Goal: Task Accomplishment & Management: Manage account settings

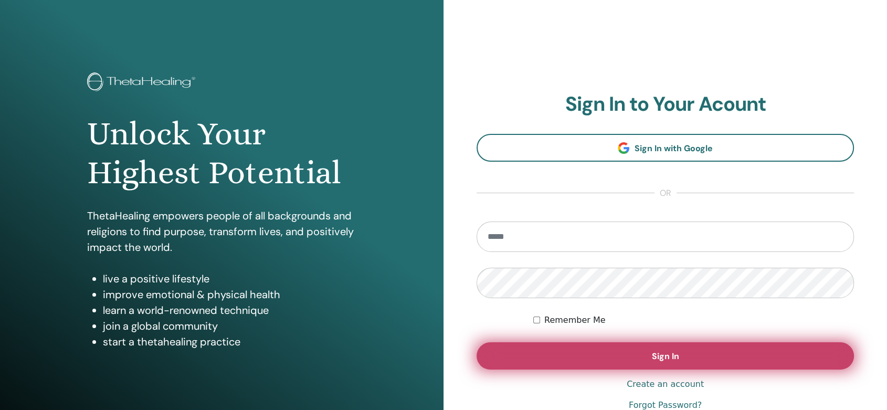
type input "**********"
click at [660, 351] on span "Sign In" at bounding box center [665, 356] width 27 height 11
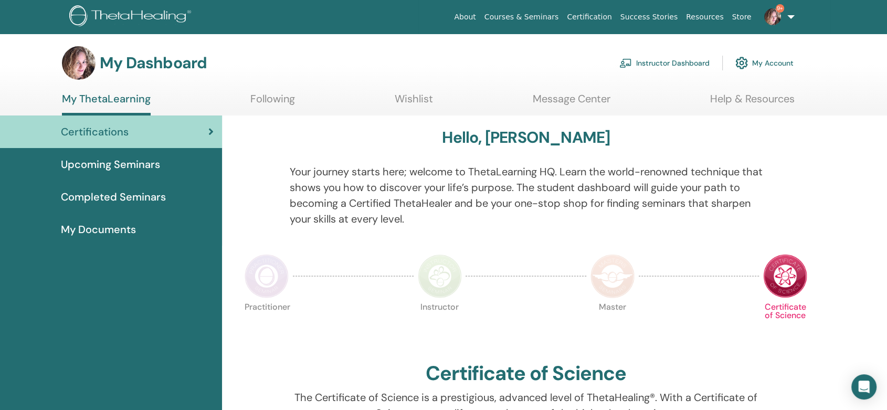
click at [664, 57] on link "Instructor Dashboard" at bounding box center [664, 62] width 90 height 23
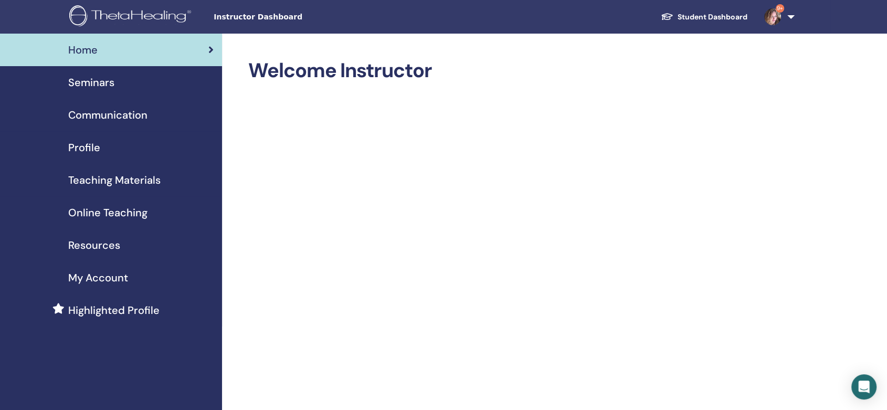
click at [108, 77] on span "Seminars" at bounding box center [91, 83] width 46 height 16
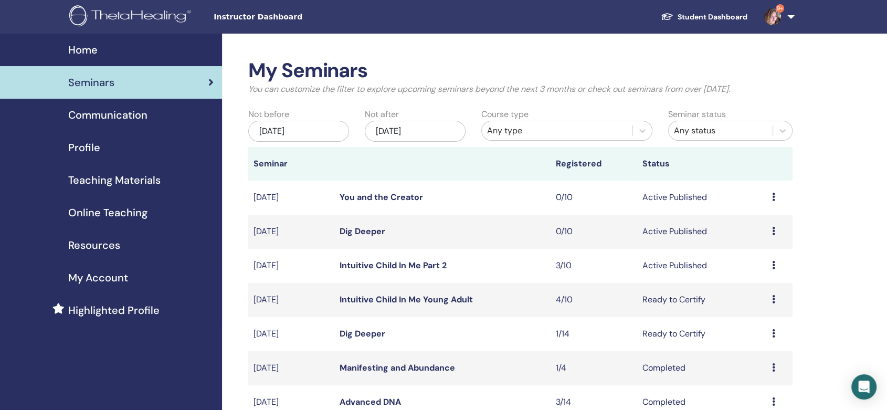
click at [408, 295] on link "Intuitive Child In Me Young Adult" at bounding box center [406, 299] width 133 height 11
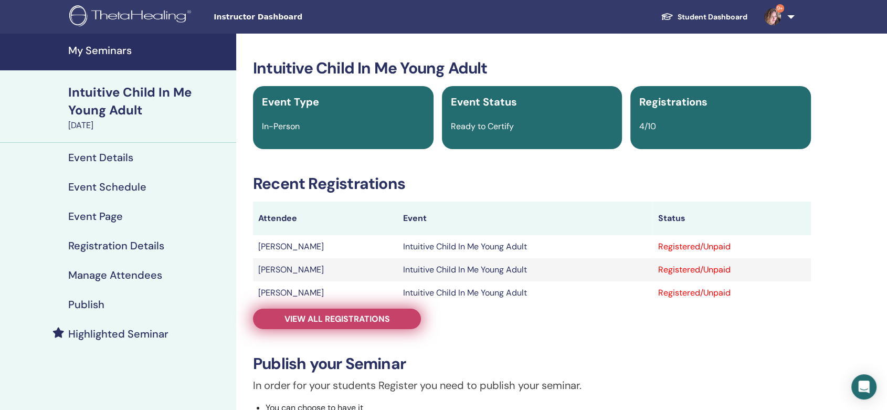
click at [364, 324] on link "View all registrations" at bounding box center [337, 319] width 168 height 20
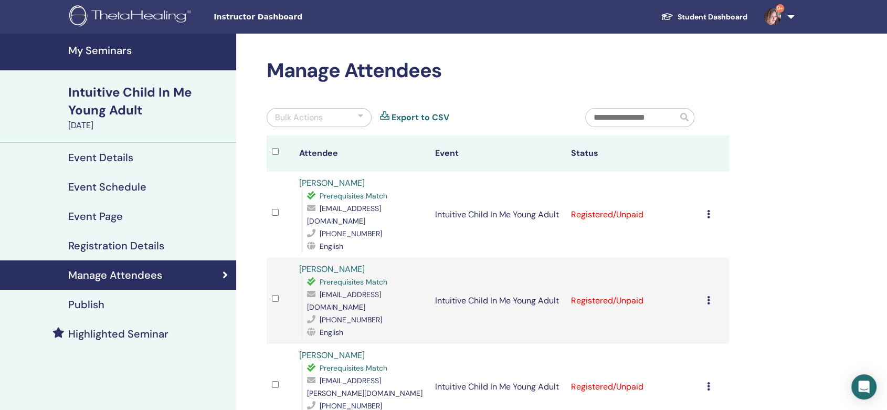
click at [708, 217] on icon at bounding box center [708, 214] width 3 height 8
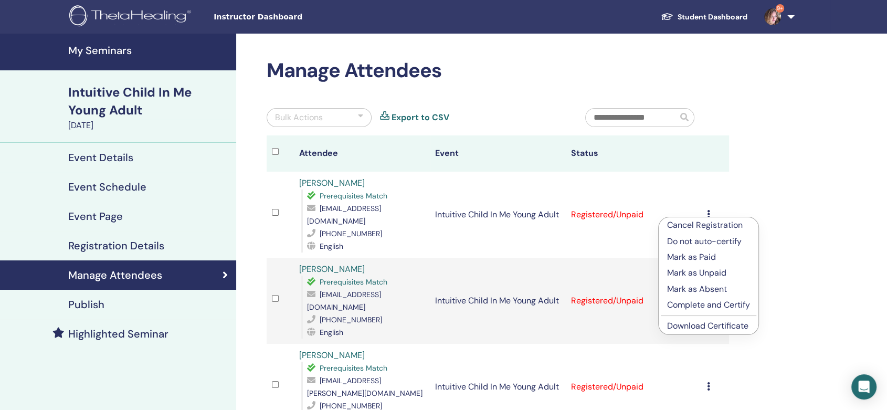
click at [703, 270] on p "Mark as Unpaid" at bounding box center [708, 273] width 83 height 13
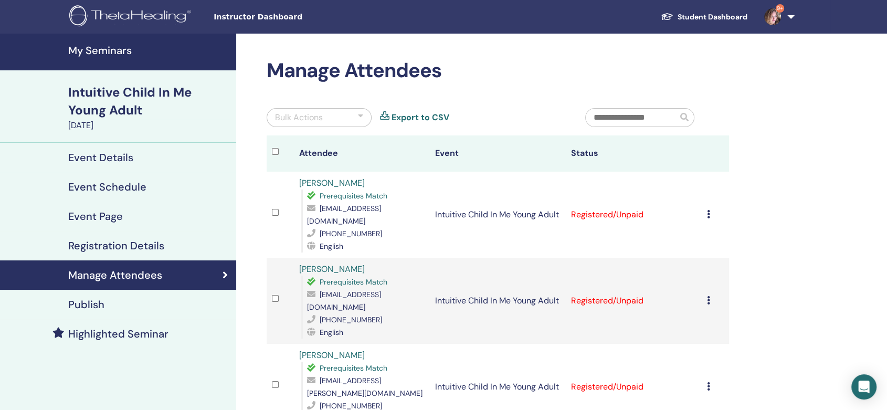
click at [705, 214] on td "Cancel Registration Do not auto-certify Mark as Paid Mark as Unpaid Mark as Abs…" at bounding box center [715, 215] width 27 height 86
click at [710, 211] on icon at bounding box center [708, 214] width 3 height 8
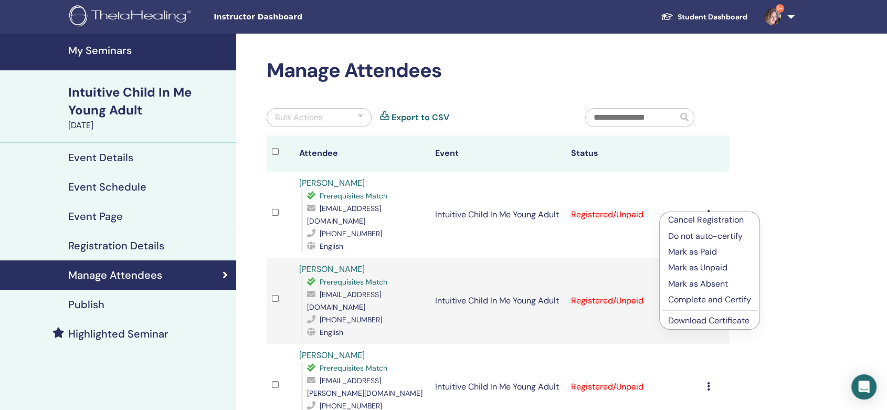
click at [700, 300] on p "Complete and Certify" at bounding box center [709, 299] width 83 height 13
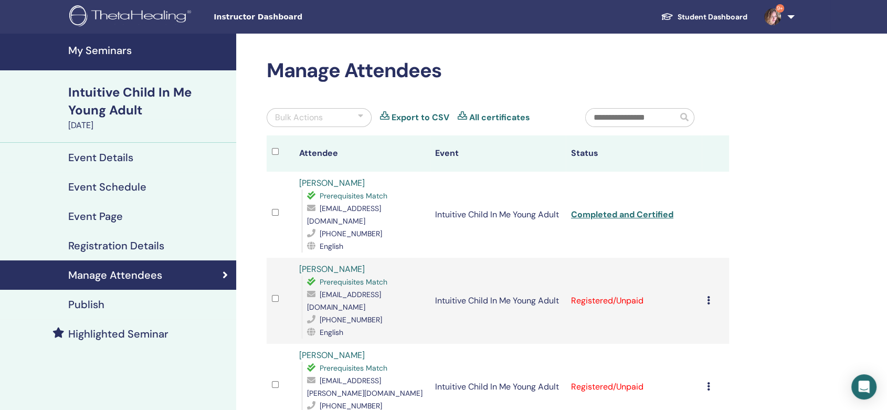
click at [711, 296] on div "Cancel Registration Do not auto-certify Mark as Paid Mark as Unpaid Mark as Abs…" at bounding box center [715, 300] width 17 height 13
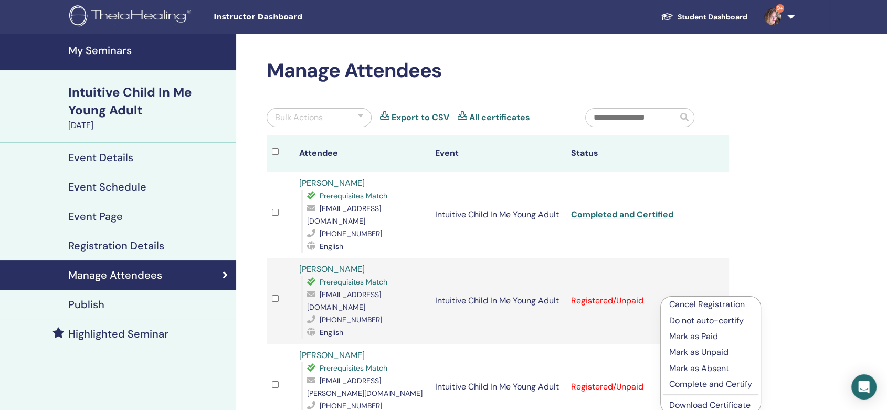
click at [699, 348] on p "Mark as Unpaid" at bounding box center [710, 352] width 83 height 13
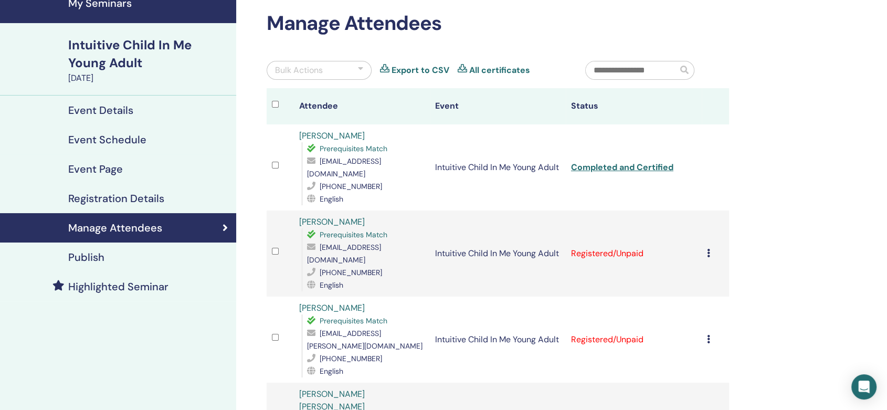
scroll to position [117, 0]
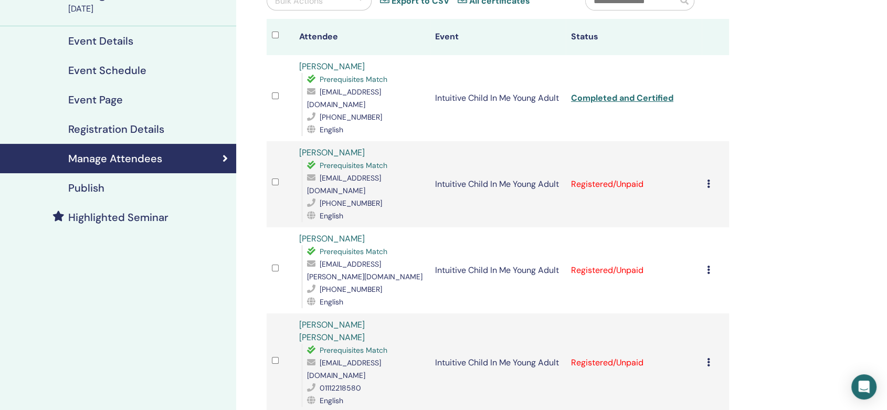
click at [709, 179] on icon at bounding box center [708, 183] width 3 height 8
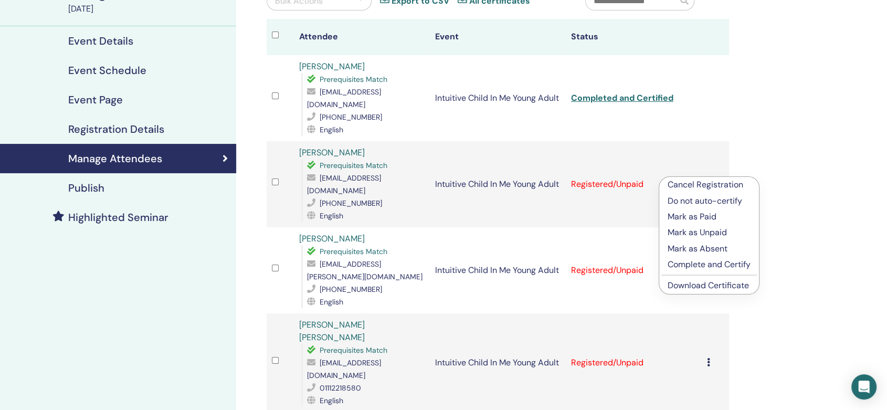
click at [699, 264] on p "Complete and Certify" at bounding box center [709, 264] width 83 height 13
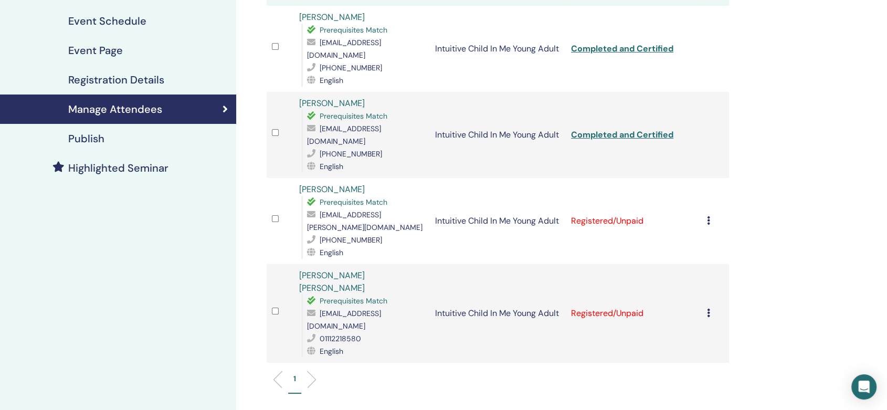
scroll to position [175, 0]
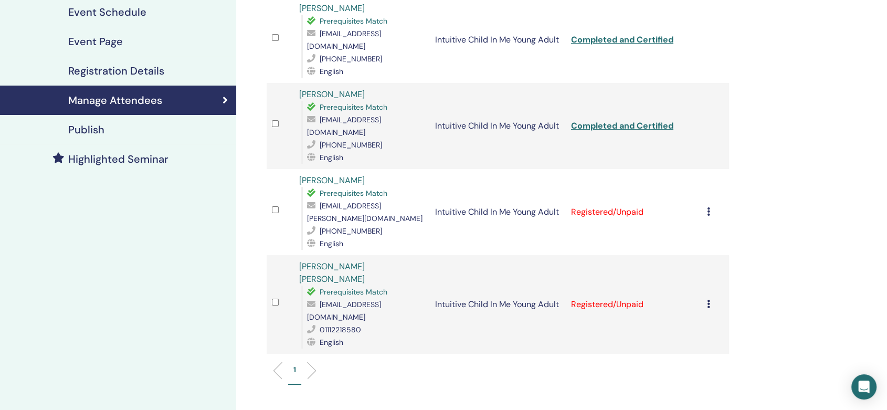
click at [709, 207] on icon at bounding box center [708, 211] width 3 height 8
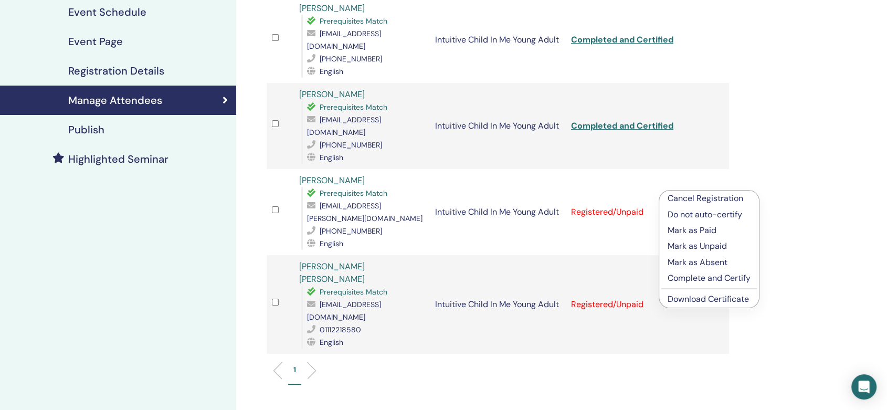
click at [703, 228] on p "Mark as Paid" at bounding box center [709, 230] width 83 height 13
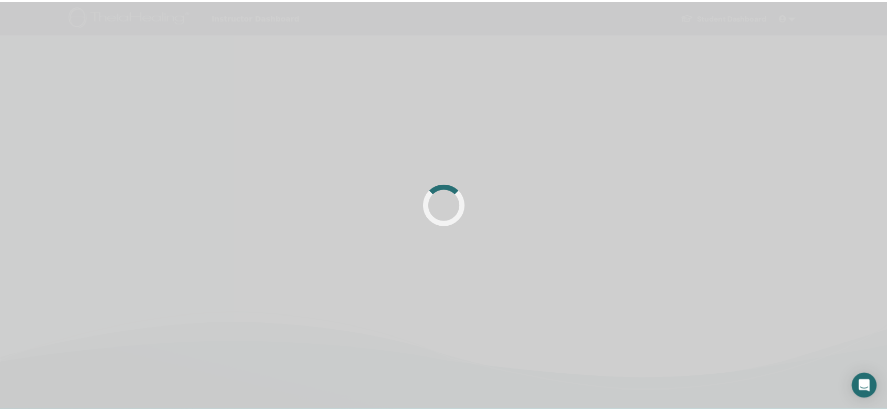
scroll to position [175, 0]
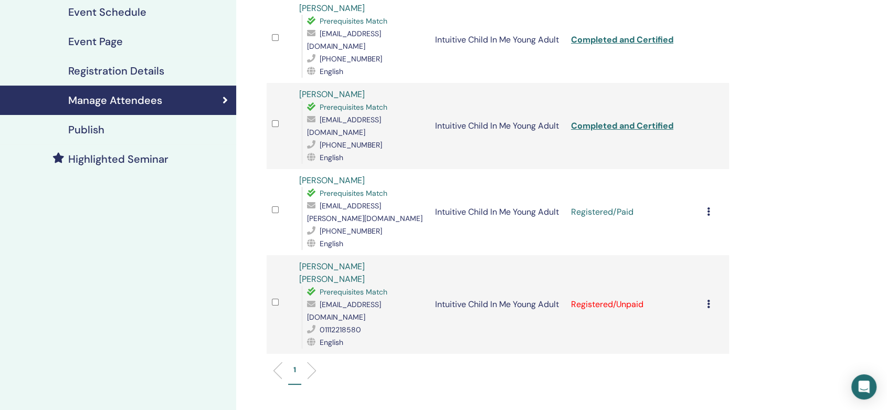
click at [707, 207] on icon at bounding box center [708, 211] width 3 height 8
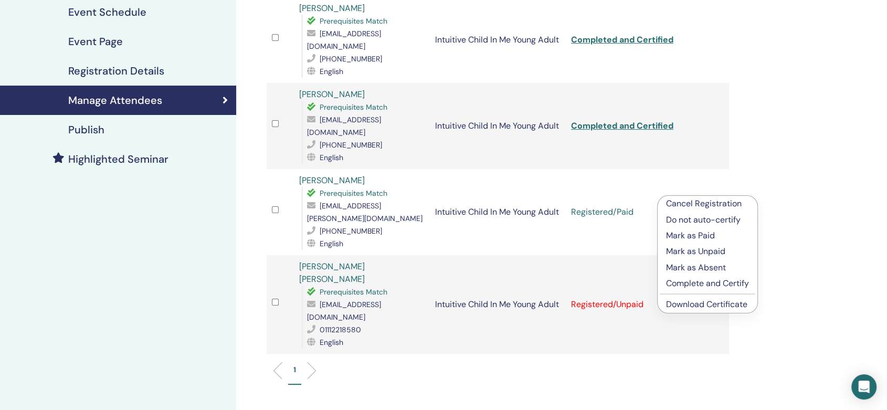
click at [703, 280] on p "Complete and Certify" at bounding box center [707, 283] width 83 height 13
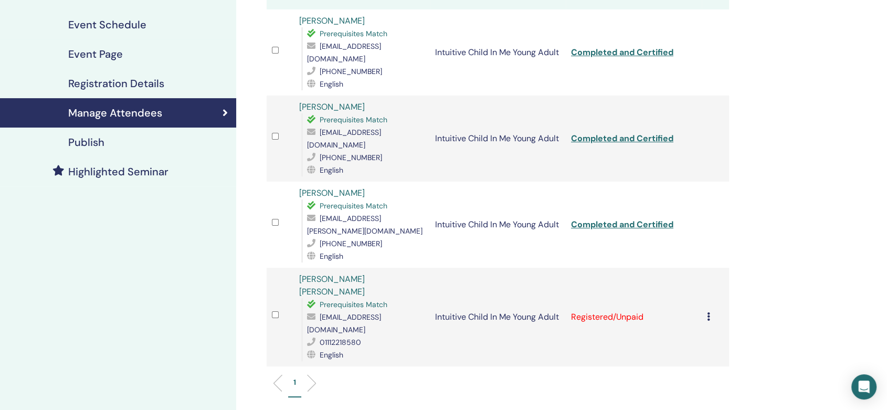
scroll to position [233, 0]
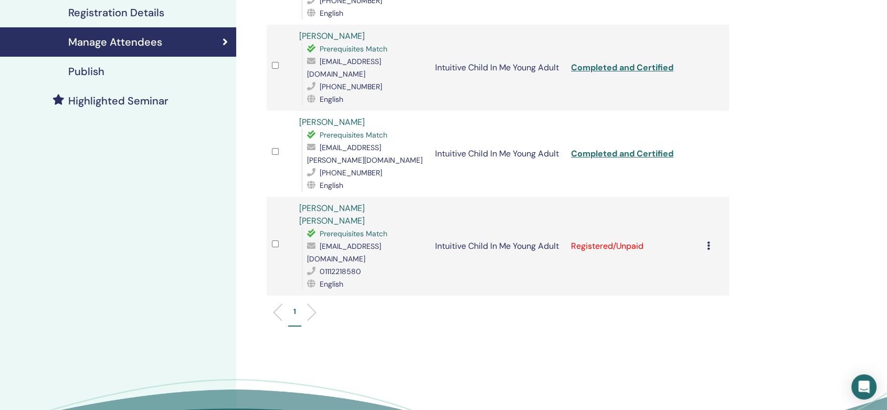
click at [708, 241] on icon at bounding box center [708, 245] width 3 height 8
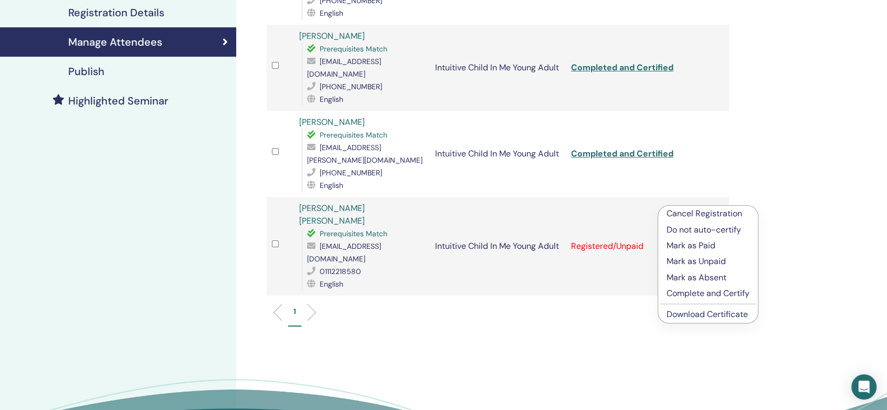
click at [700, 263] on p "Mark as Unpaid" at bounding box center [708, 261] width 83 height 13
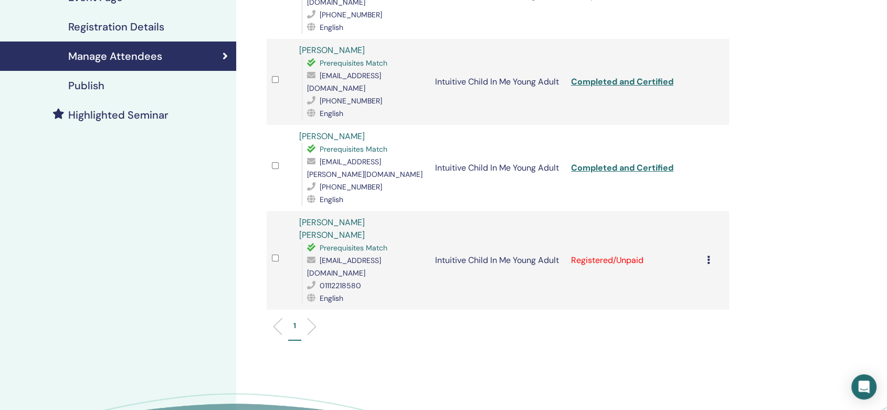
scroll to position [233, 0]
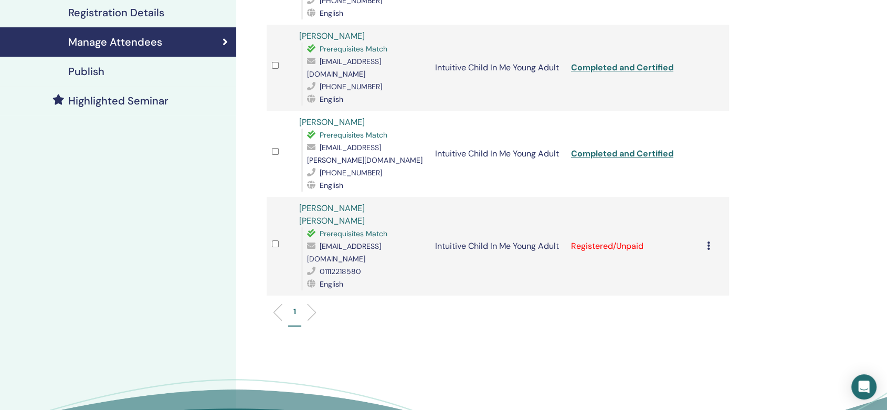
click at [708, 241] on icon at bounding box center [708, 245] width 3 height 8
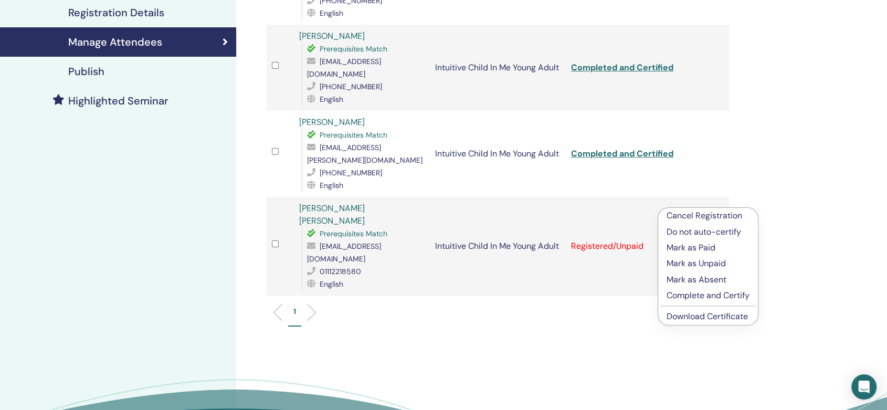
click at [704, 295] on p "Complete and Certify" at bounding box center [708, 295] width 83 height 13
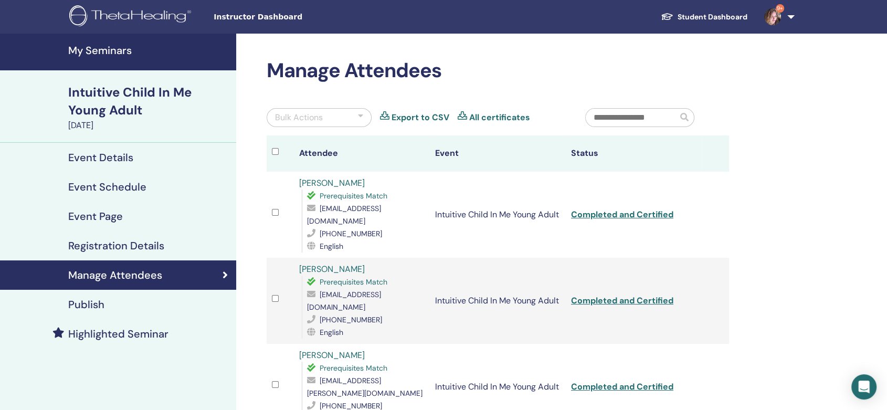
click at [110, 48] on h4 "My Seminars" at bounding box center [149, 50] width 162 height 13
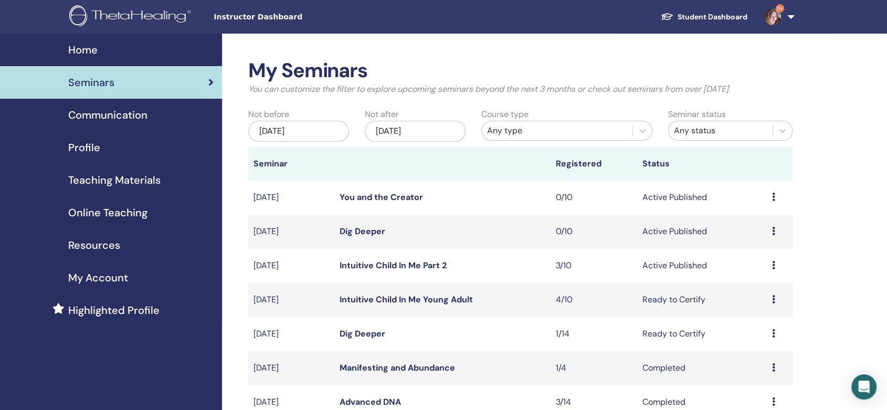
click at [113, 179] on span "Teaching Materials" at bounding box center [114, 180] width 92 height 16
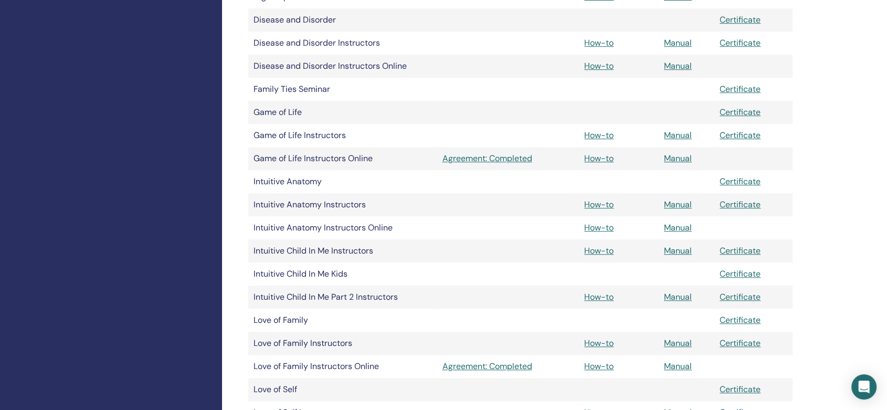
scroll to position [758, 0]
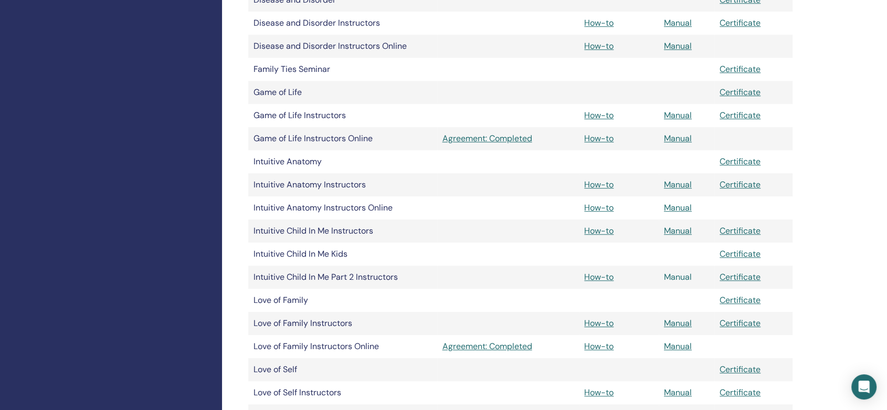
click at [672, 275] on link "Manual" at bounding box center [678, 276] width 28 height 11
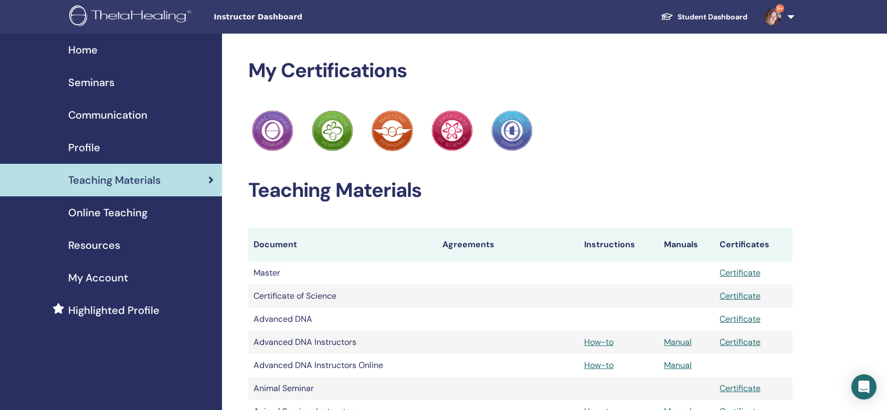
scroll to position [758, 0]
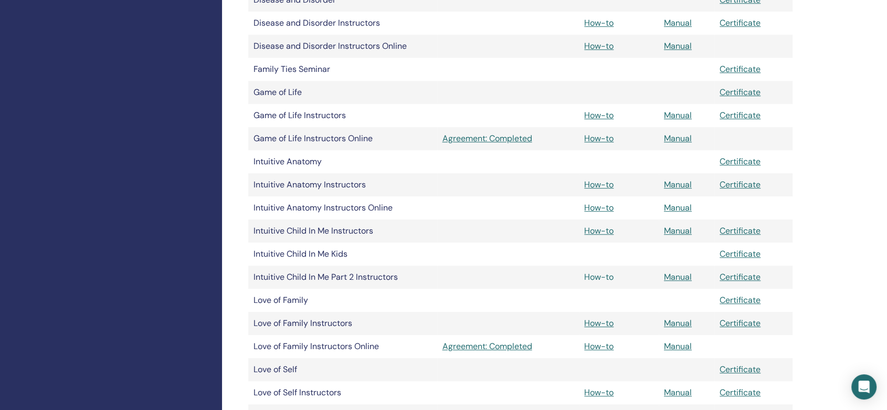
click at [602, 279] on link "How-to" at bounding box center [598, 276] width 29 height 11
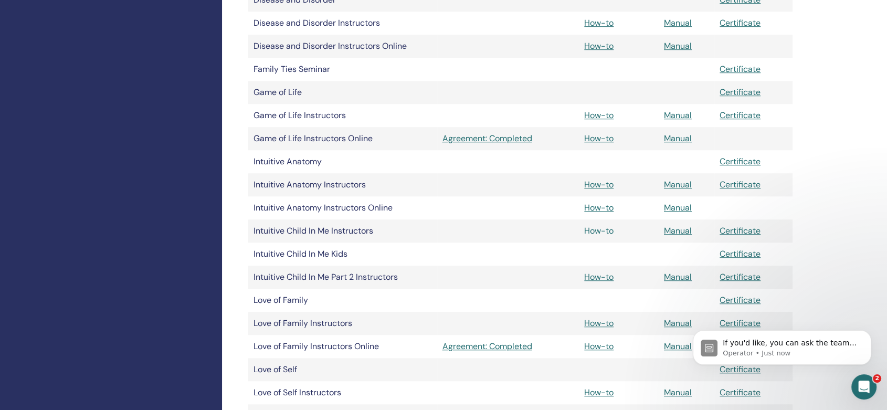
click at [605, 231] on link "How-to" at bounding box center [598, 230] width 29 height 11
click at [676, 279] on link "Manual" at bounding box center [678, 276] width 28 height 11
